Goal: Task Accomplishment & Management: Manage account settings

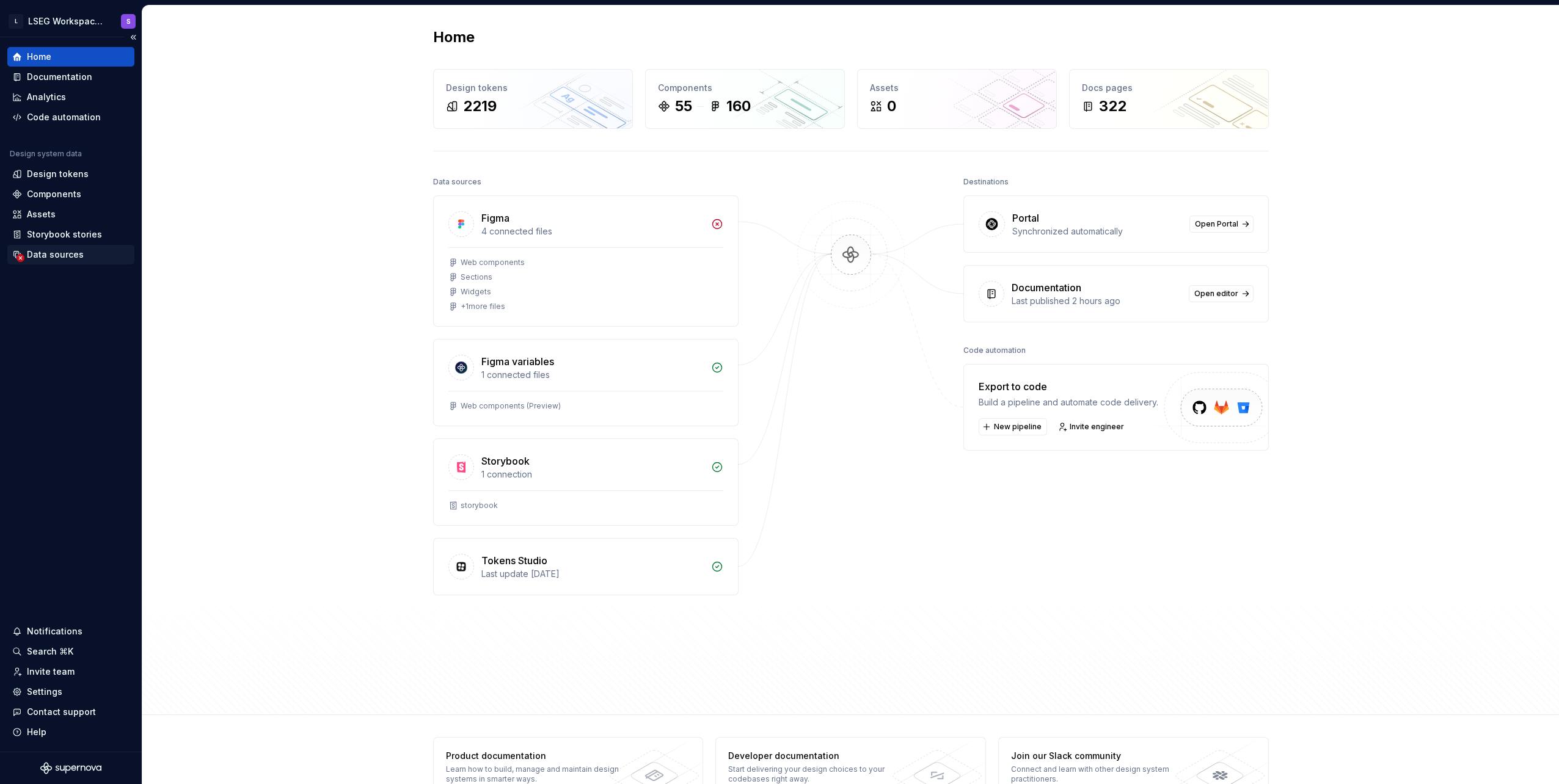
click at [80, 249] on div "Data sources" at bounding box center [55, 255] width 57 height 12
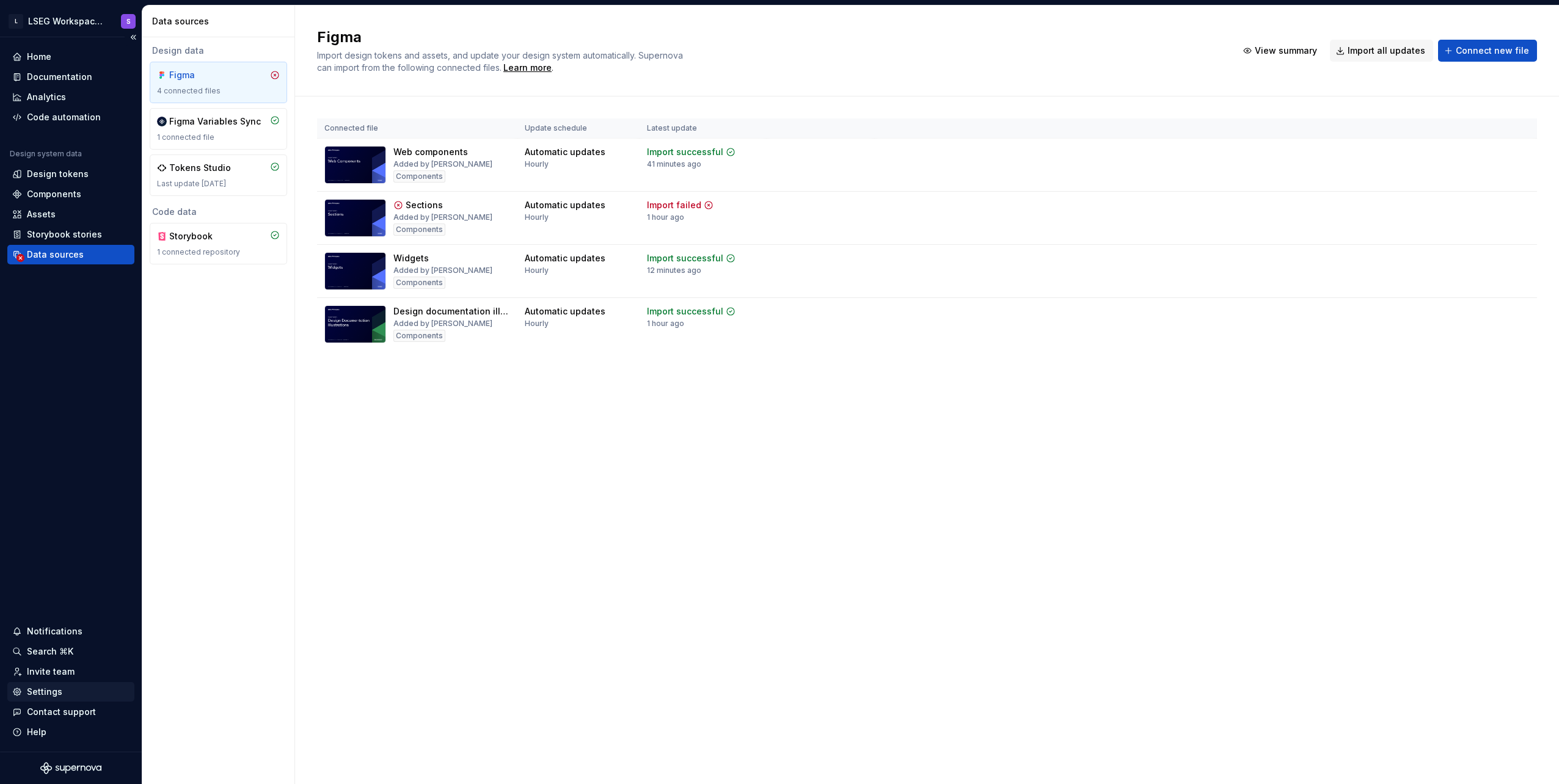
click at [50, 689] on div "Settings" at bounding box center [44, 692] width 35 height 12
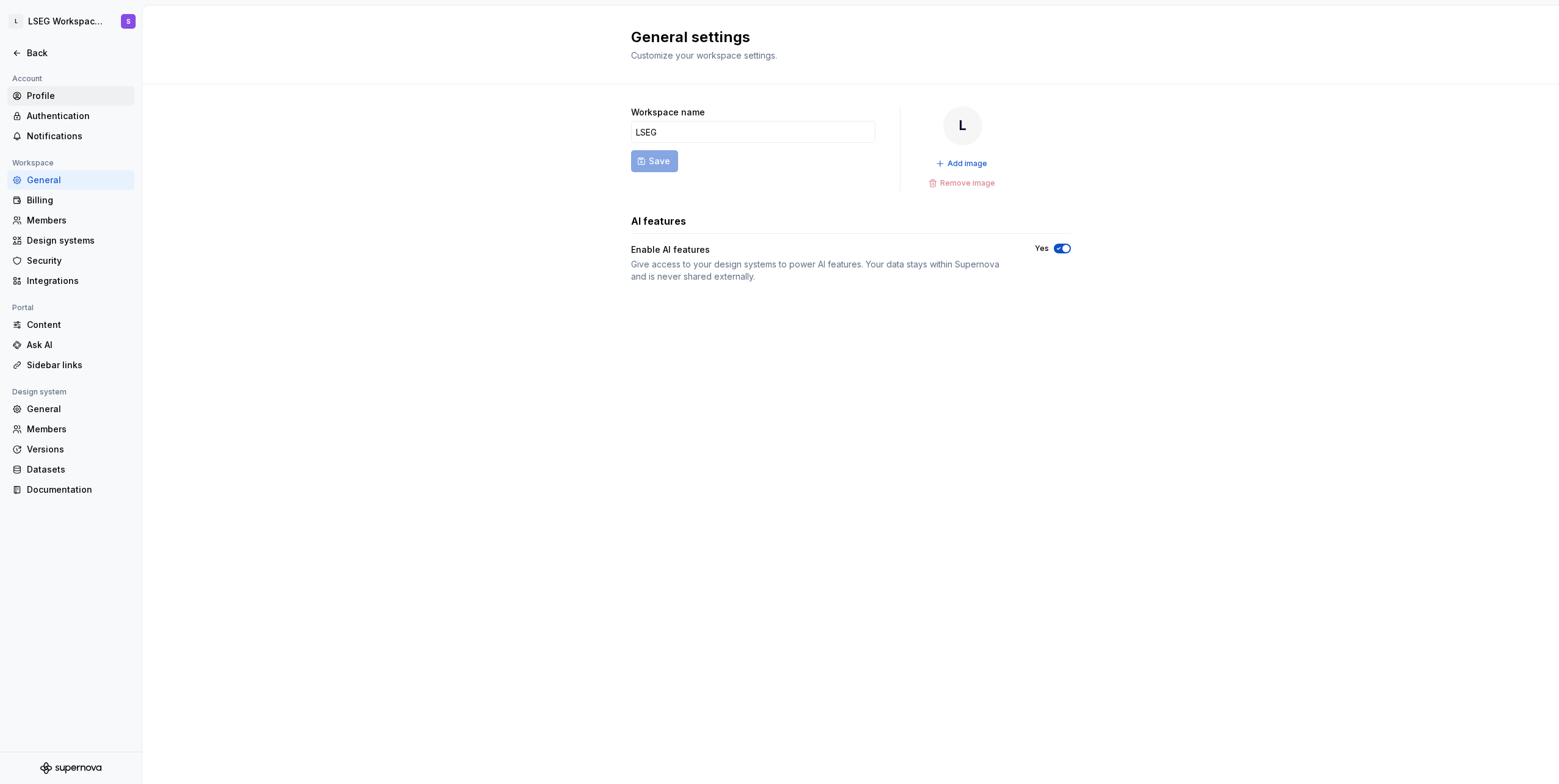
click at [60, 101] on div "Profile" at bounding box center [78, 96] width 103 height 12
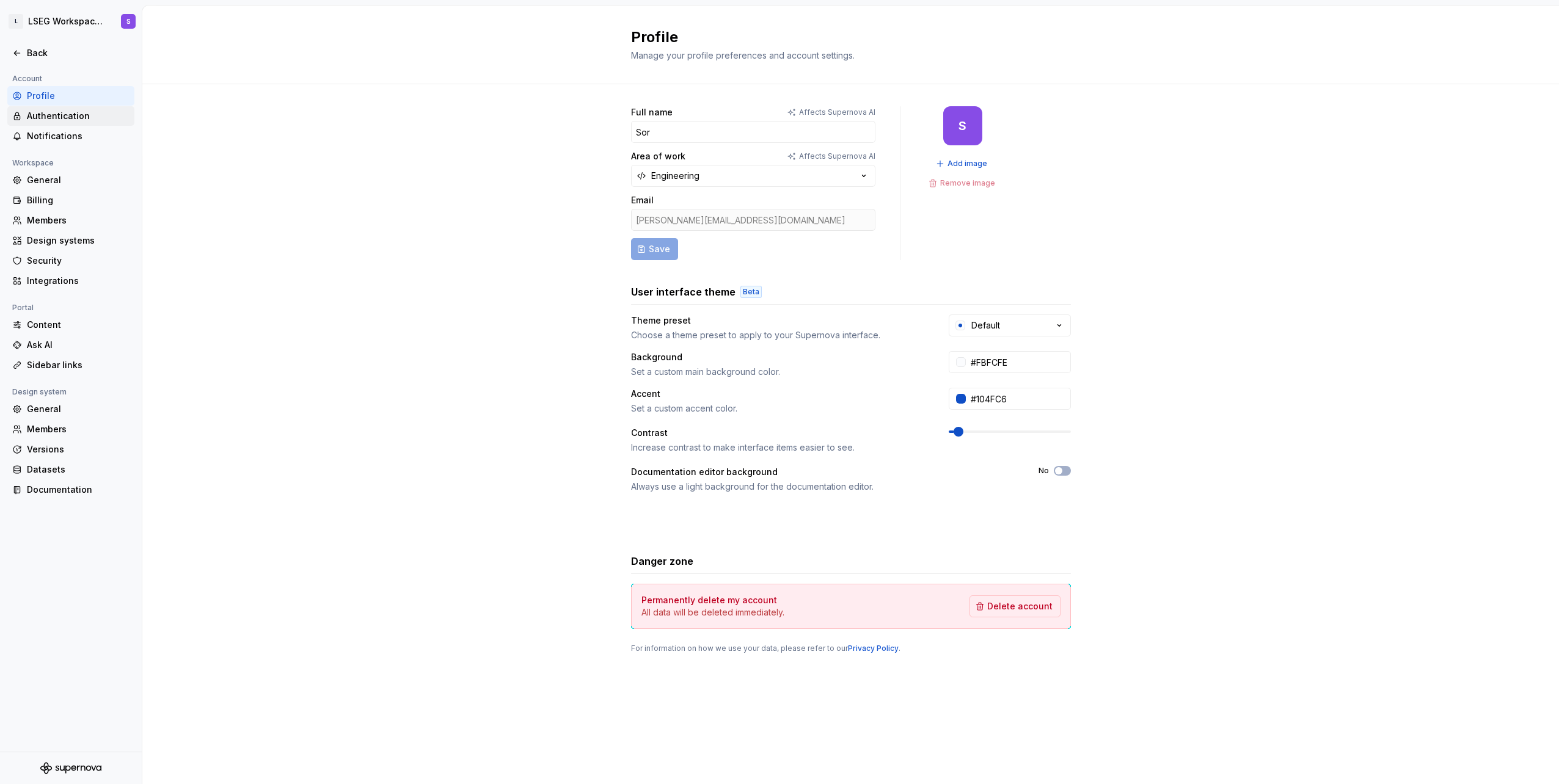
click at [69, 115] on div "Authentication" at bounding box center [78, 116] width 103 height 12
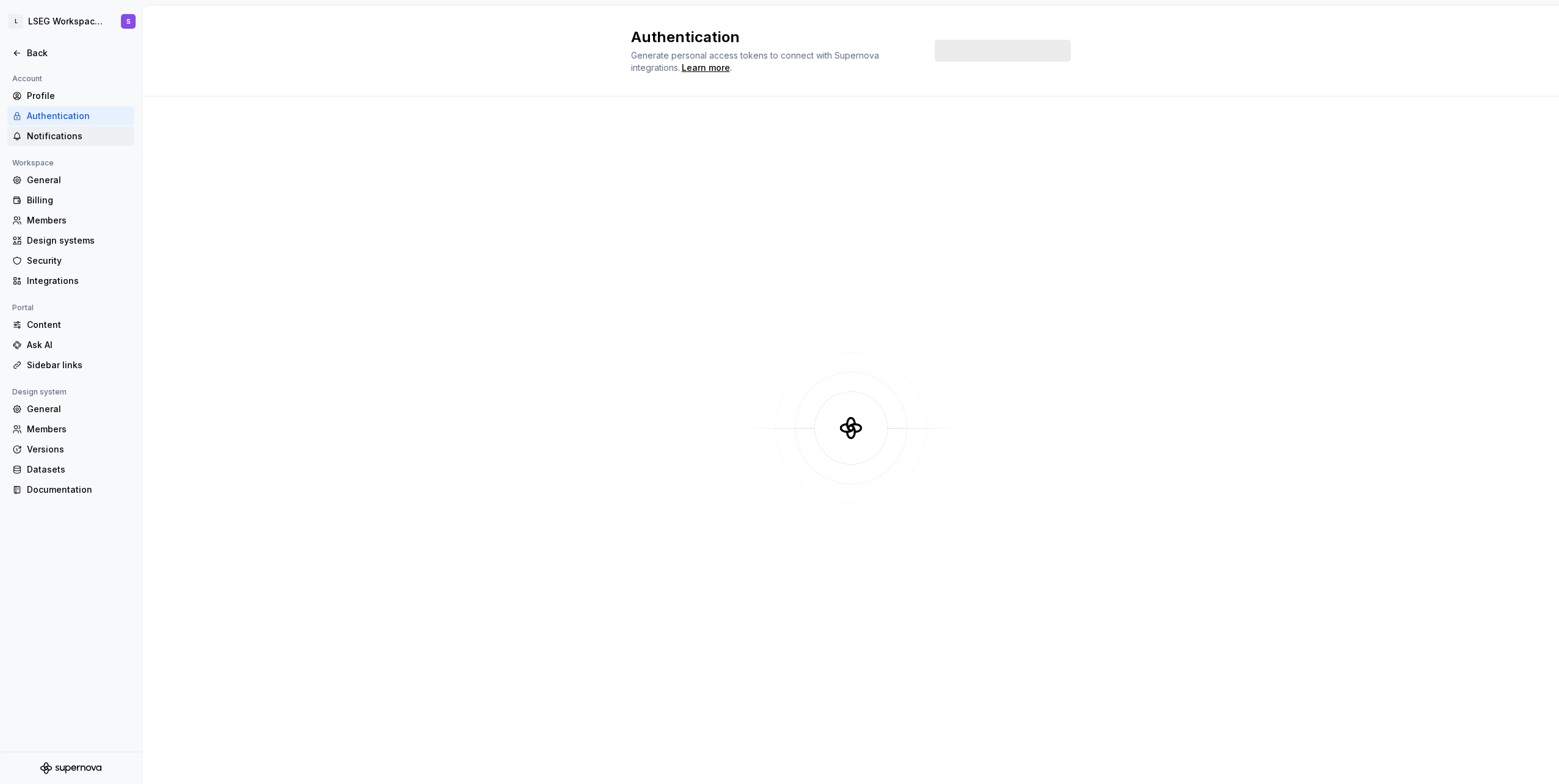
click at [71, 139] on div "Notifications" at bounding box center [78, 136] width 103 height 12
click at [80, 187] on div "General" at bounding box center [71, 180] width 127 height 19
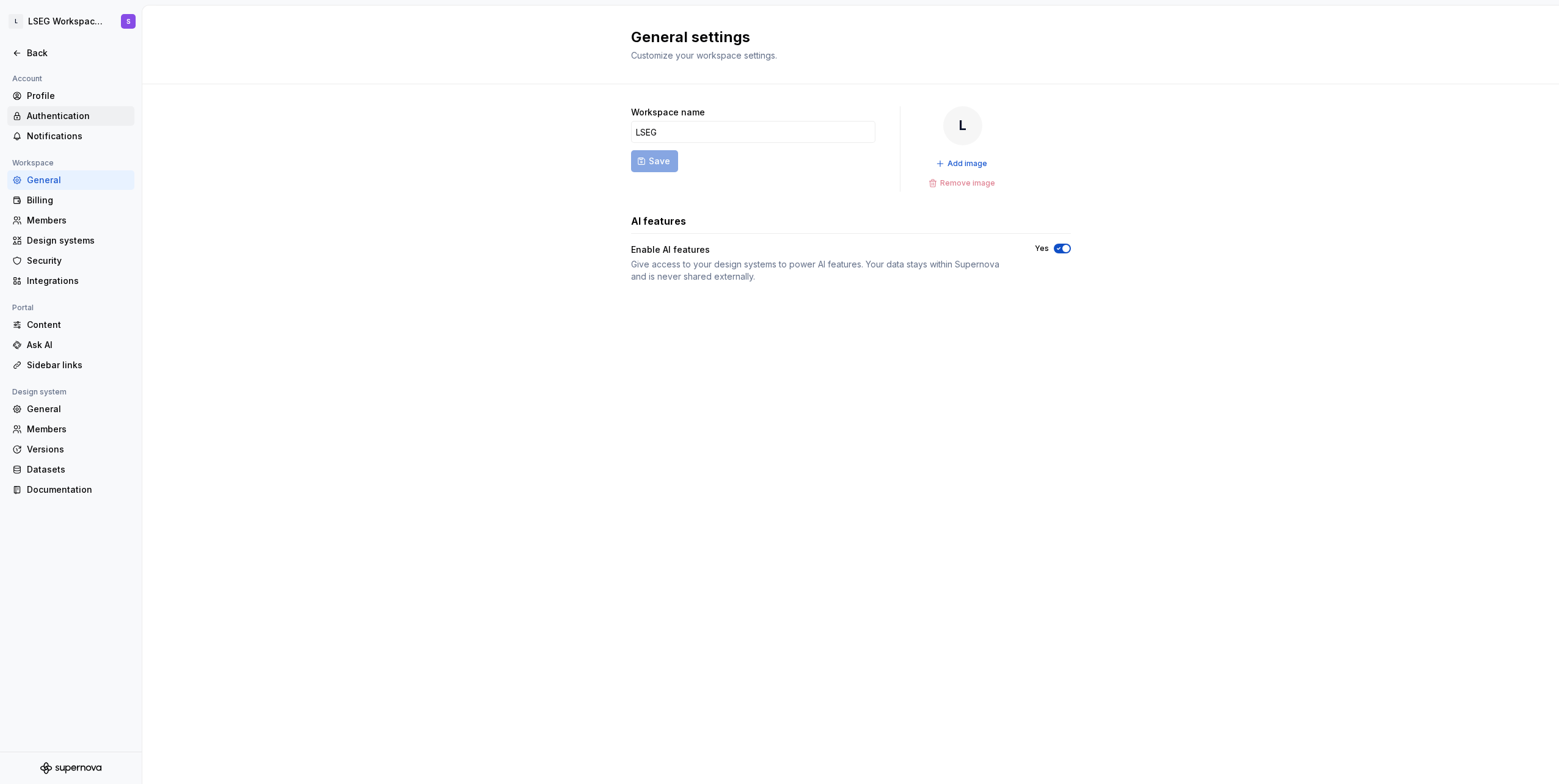
click at [72, 121] on div "Authentication" at bounding box center [78, 116] width 103 height 12
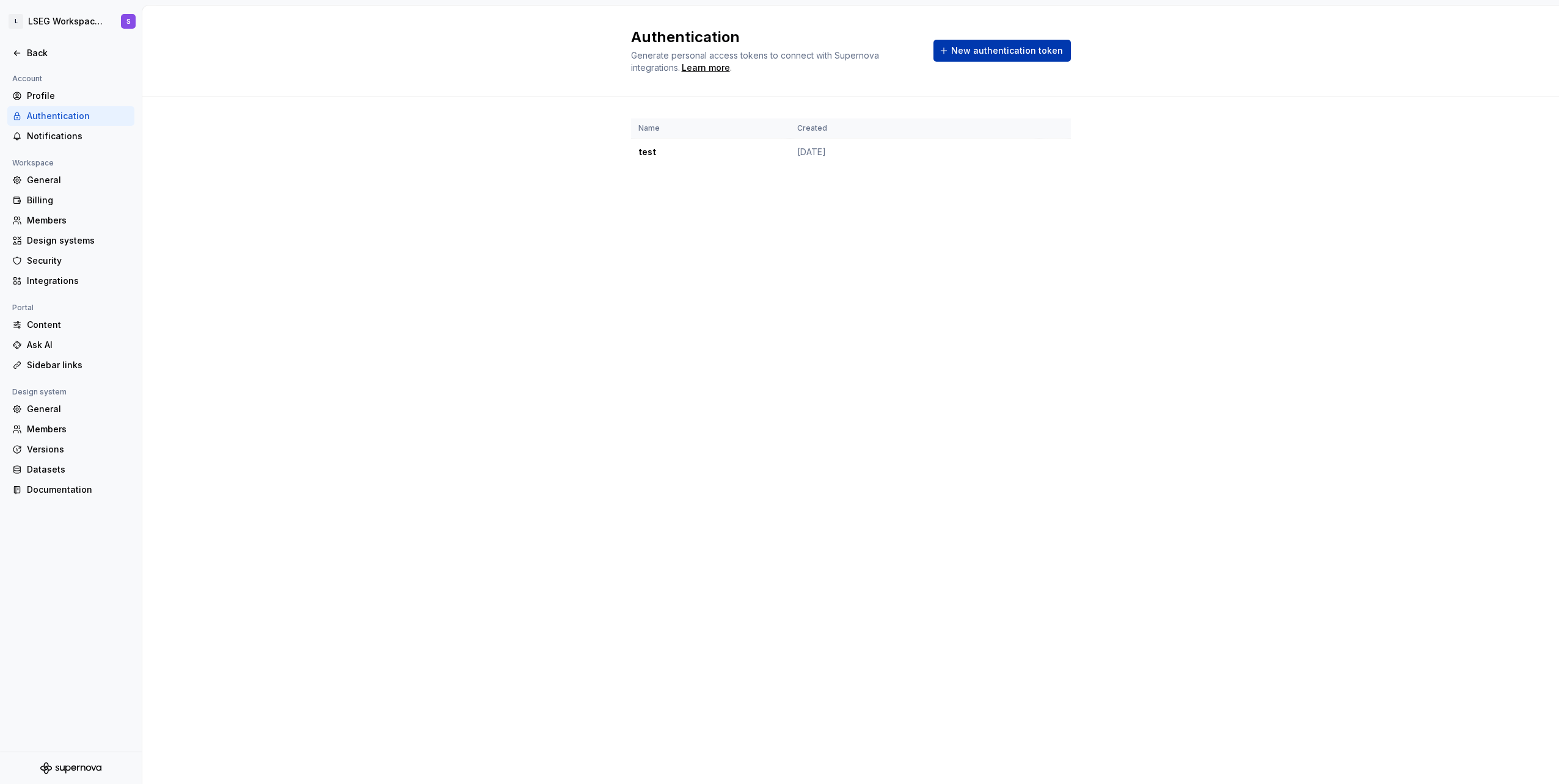
click at [988, 46] on span "New authentication token" at bounding box center [1007, 51] width 112 height 12
click at [1056, 153] on button "button" at bounding box center [1055, 152] width 17 height 17
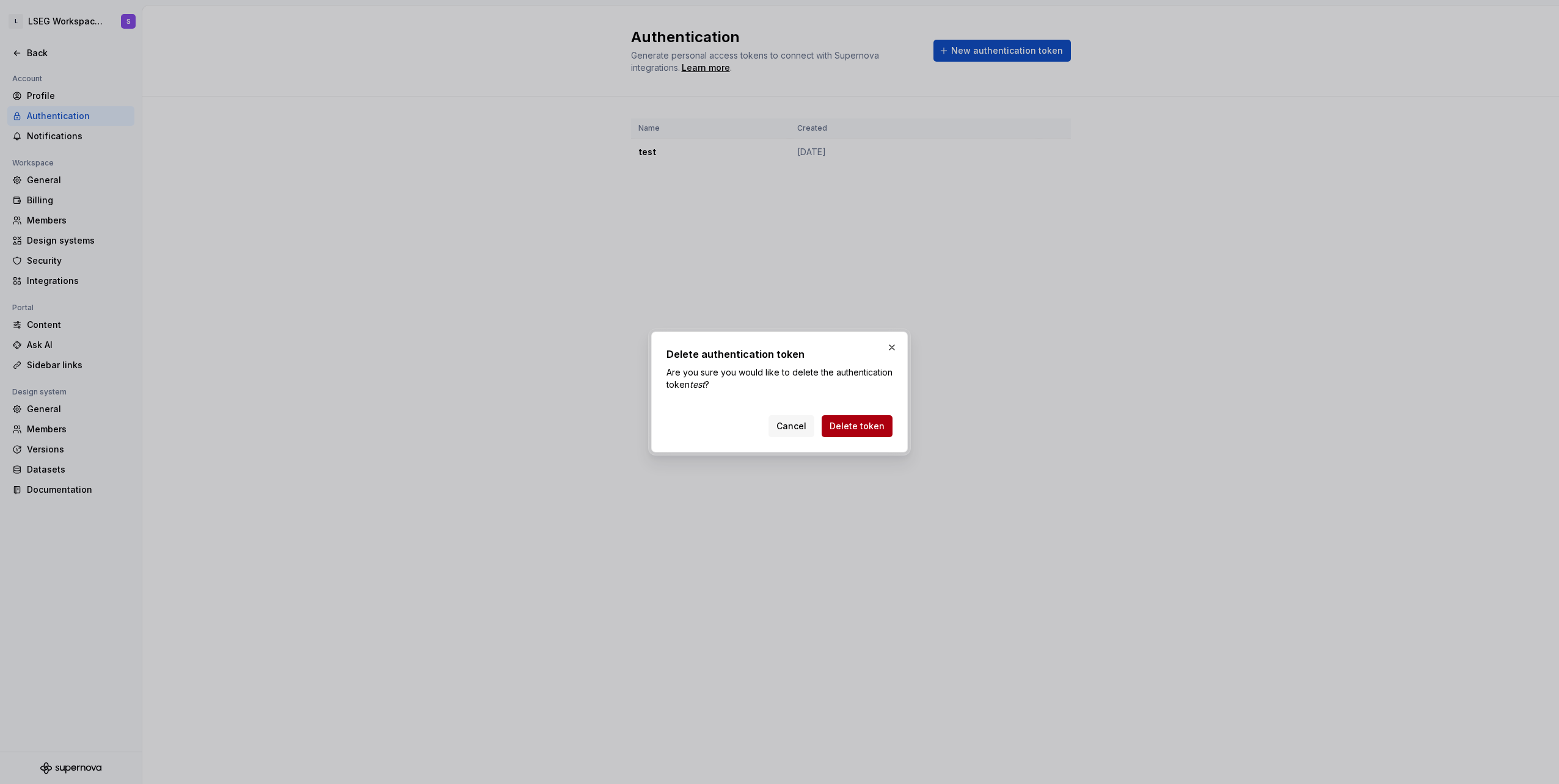
click at [858, 429] on span "Delete token" at bounding box center [857, 426] width 55 height 12
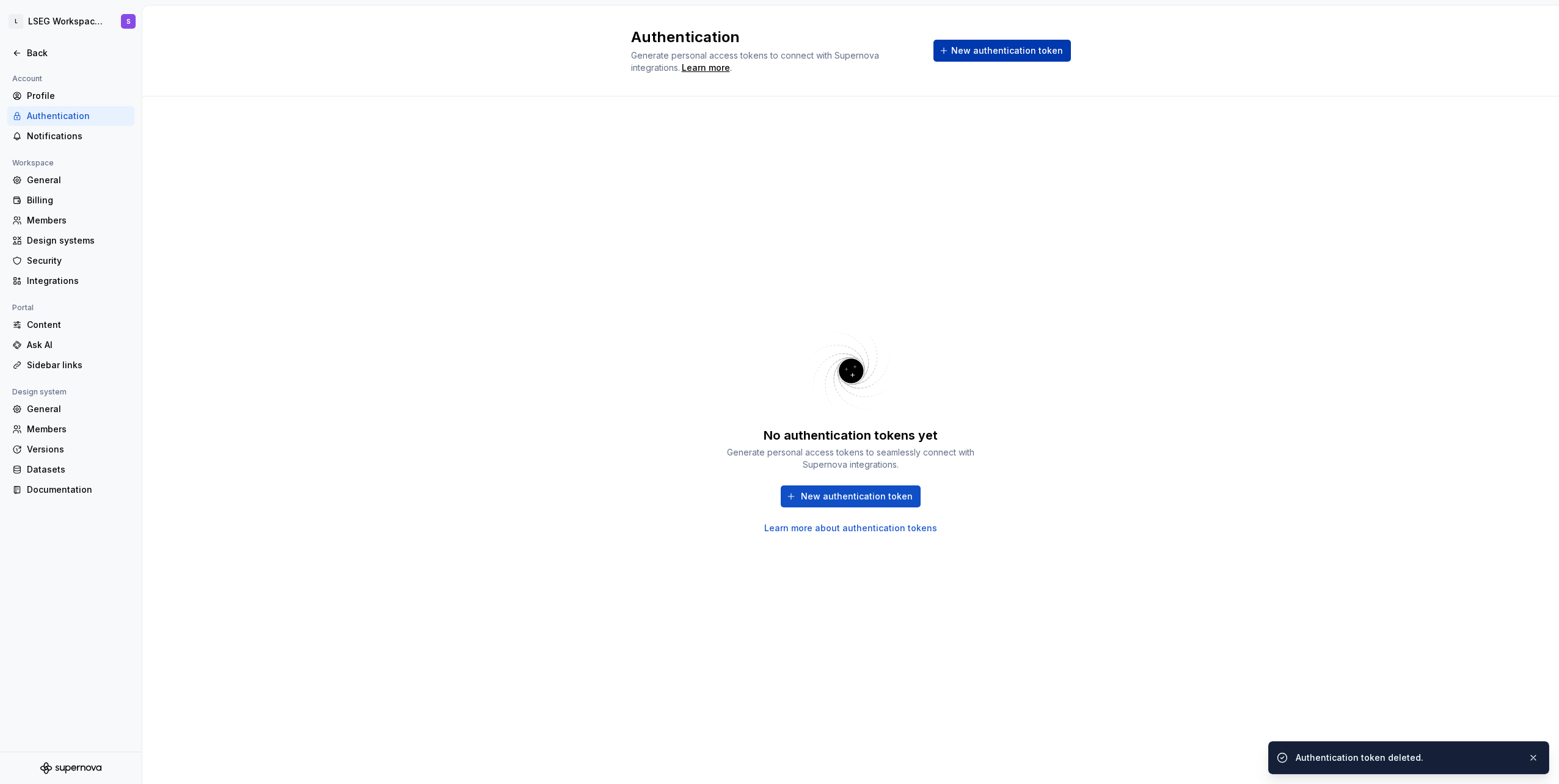
click at [978, 55] on span "New authentication token" at bounding box center [1007, 51] width 112 height 12
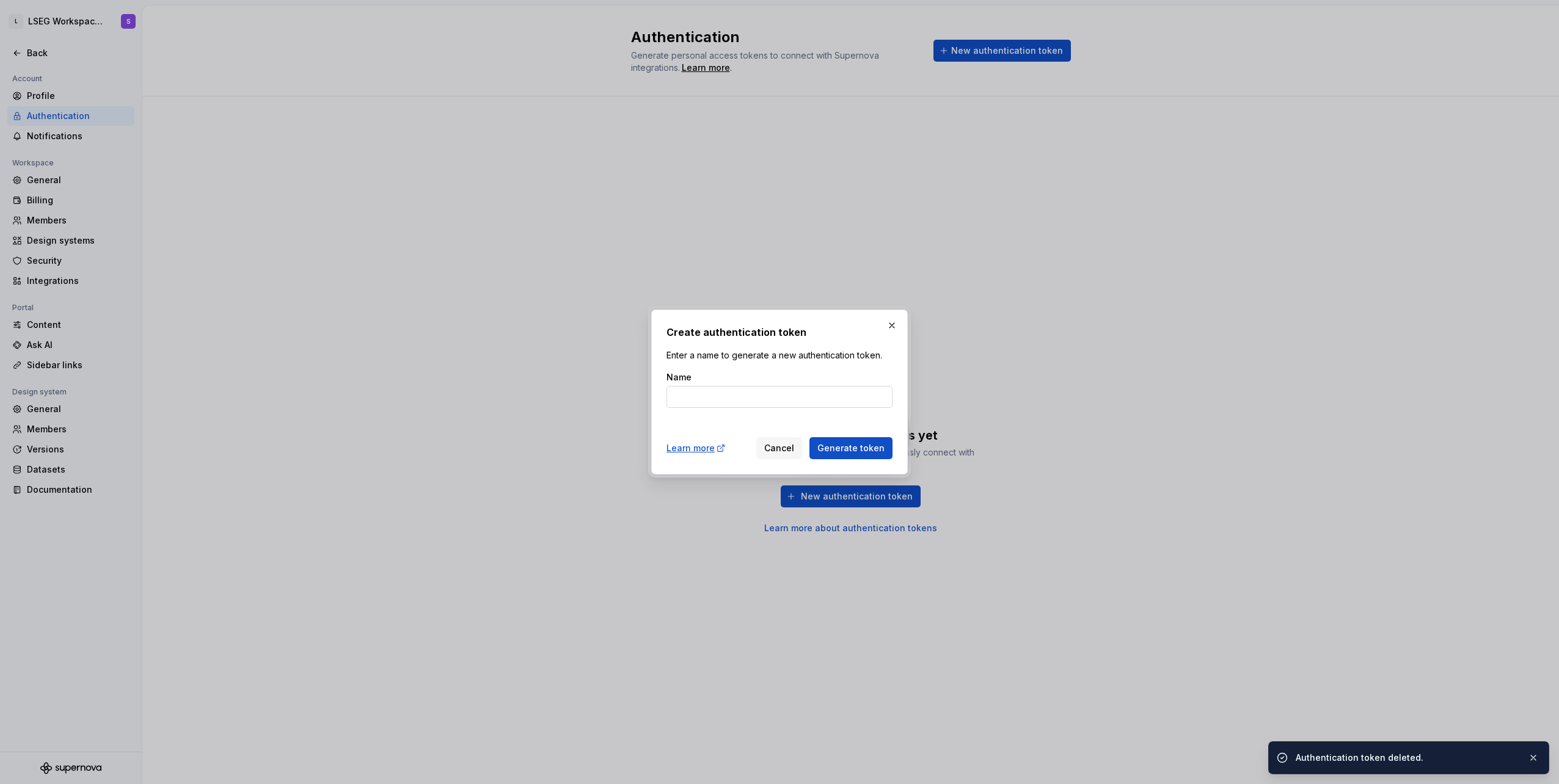
click at [790, 401] on input "Name" at bounding box center [779, 396] width 226 height 22
type input "ด"
type input "ะ"
type input "test-for-aof"
click at [853, 441] on button "Generate token" at bounding box center [851, 448] width 83 height 22
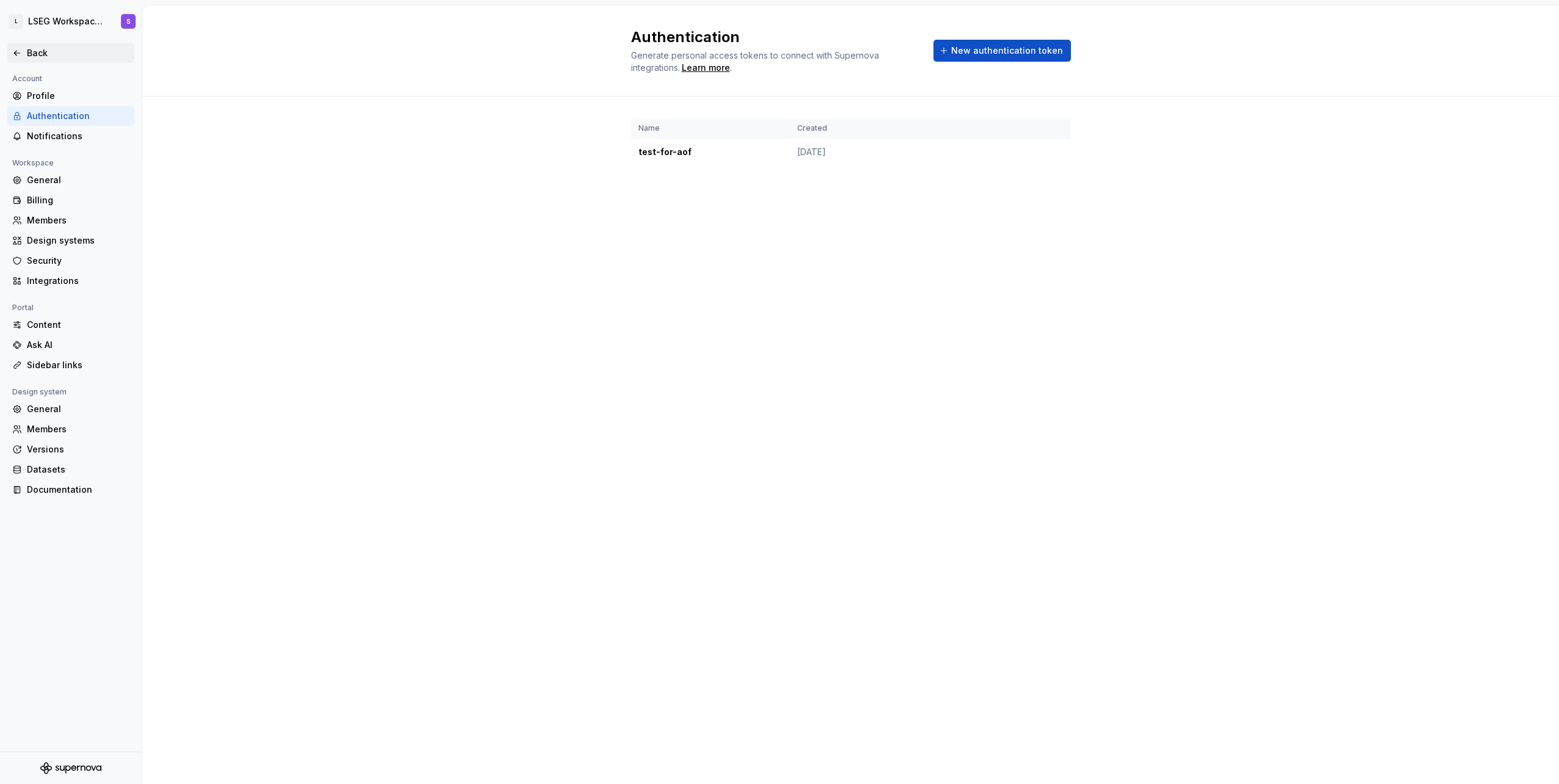
click at [19, 52] on icon at bounding box center [17, 54] width 10 height 10
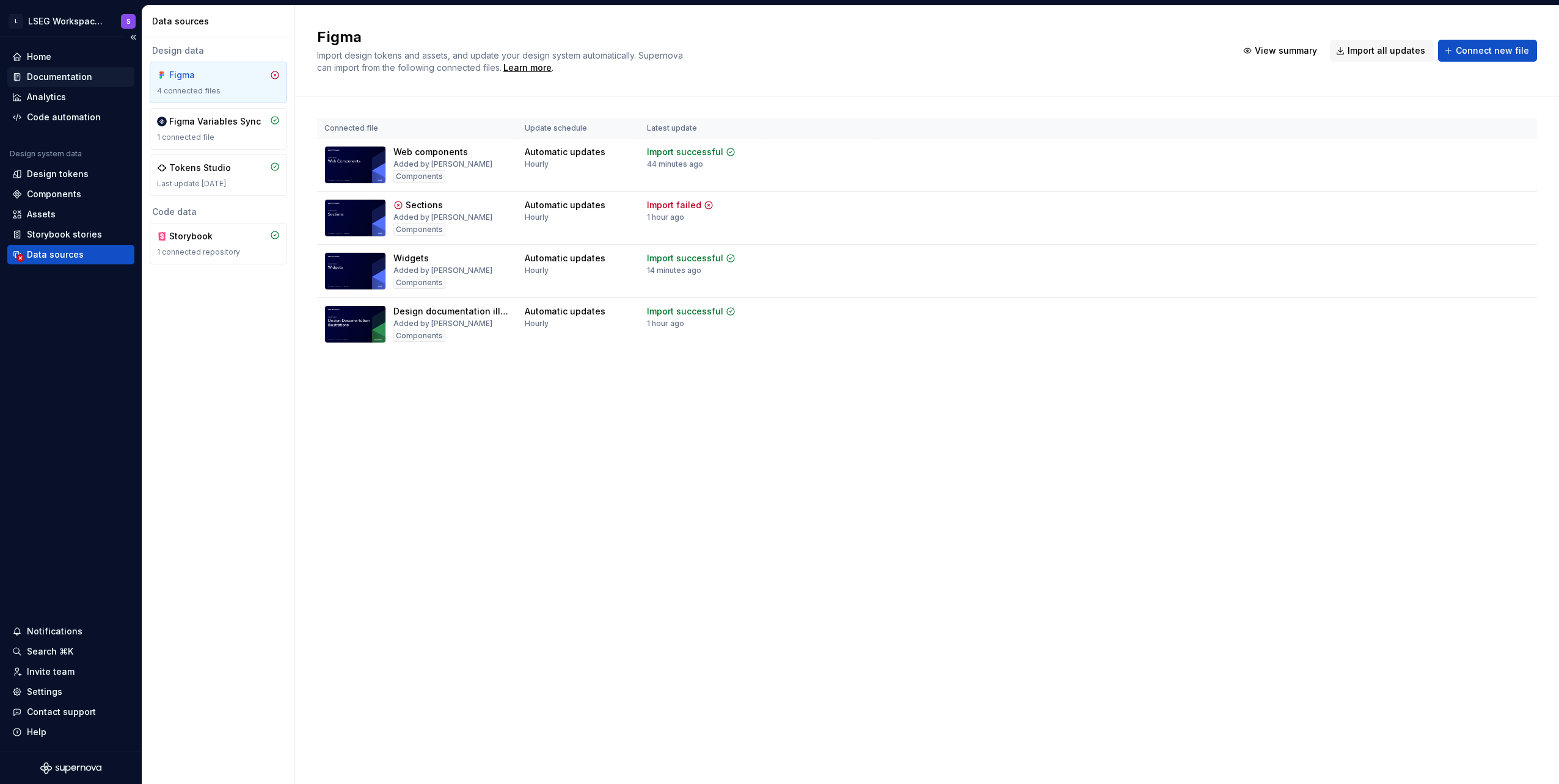
click at [51, 80] on div "Documentation" at bounding box center [59, 77] width 65 height 12
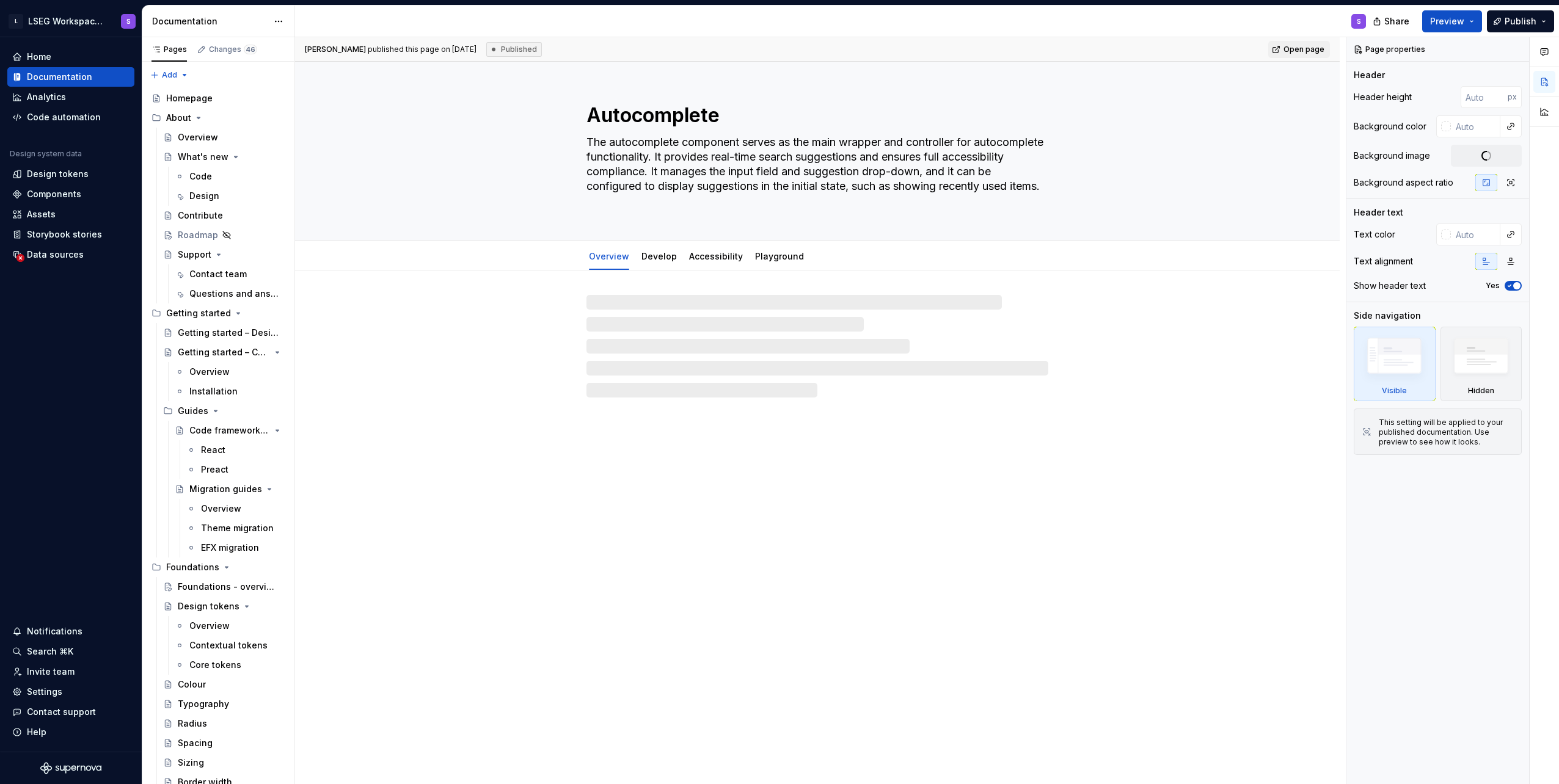
click at [1453, 27] on span "Preview" at bounding box center [1447, 22] width 34 height 12
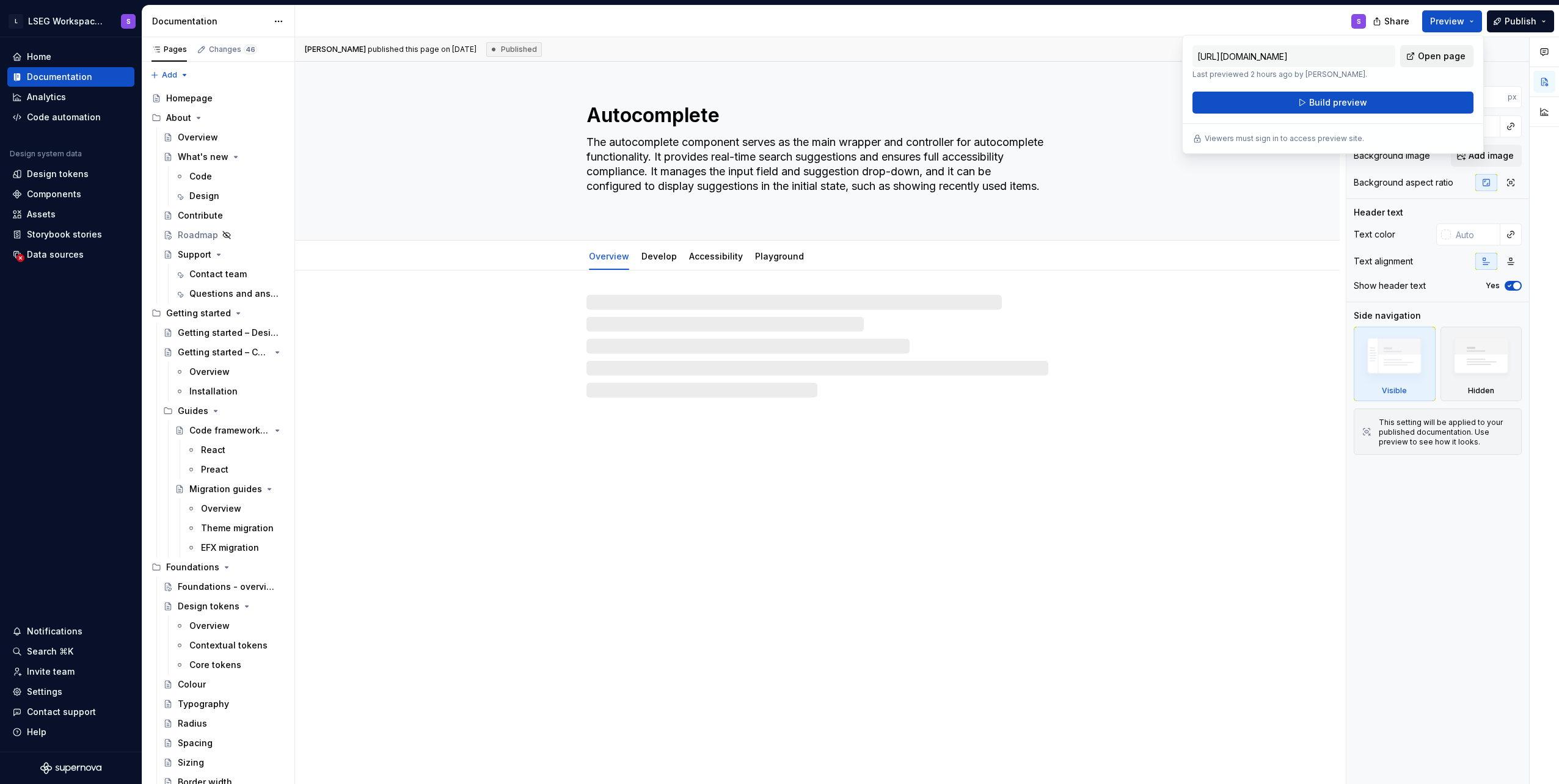
click at [1432, 54] on span "Open page" at bounding box center [1441, 56] width 48 height 12
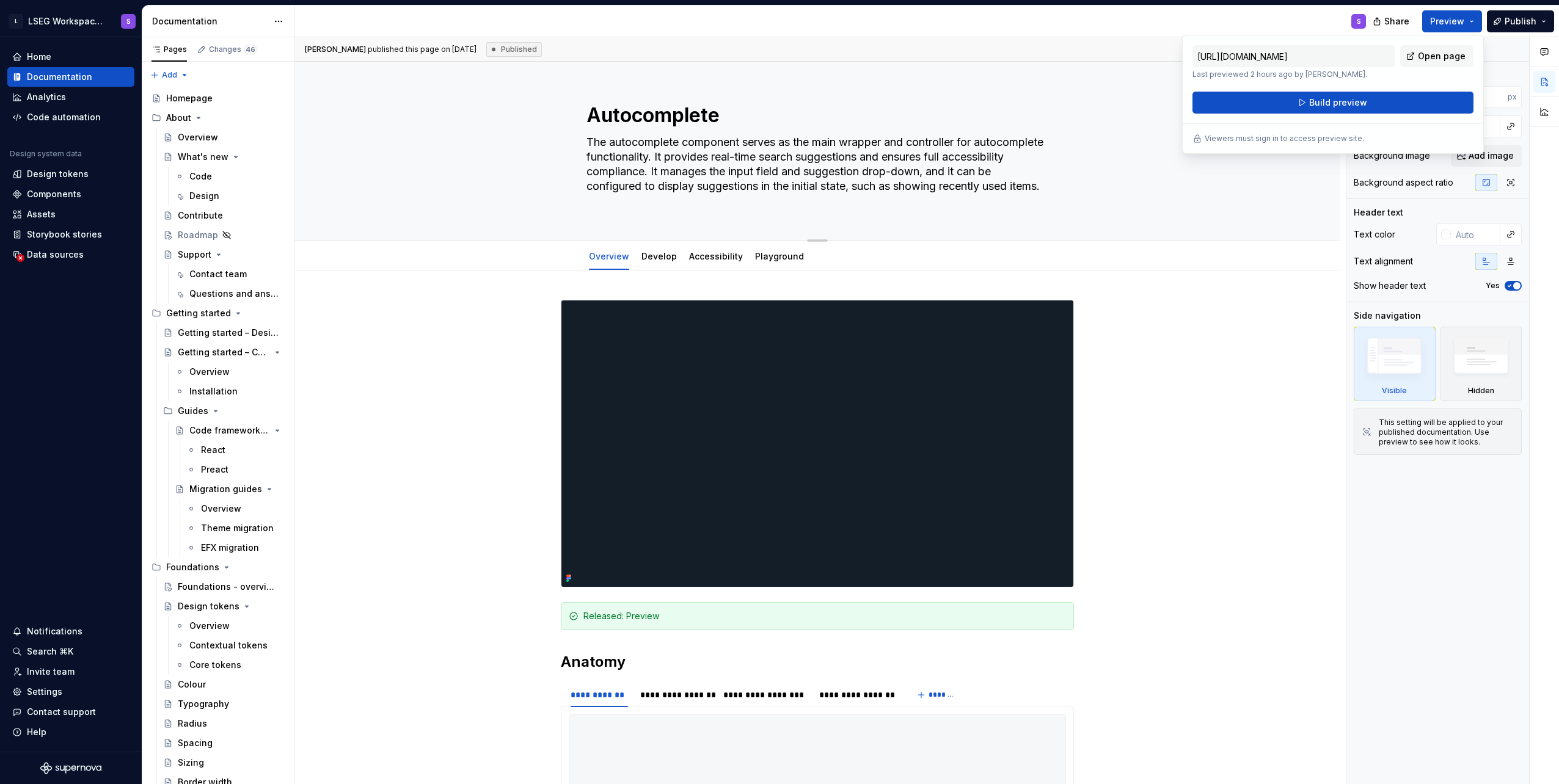
type textarea "*"
